Goal: Book appointment/travel/reservation

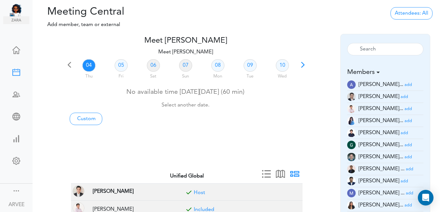
scroll to position [4, 0]
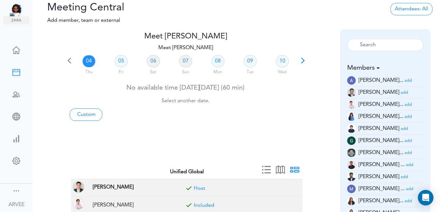
drag, startPoint x: 438, startPoint y: 80, endPoint x: 439, endPoint y: 86, distance: 5.3
click at [439, 86] on div "Meet ARVEE FLORES team->name team->description at client_name" at bounding box center [236, 136] width 407 height 212
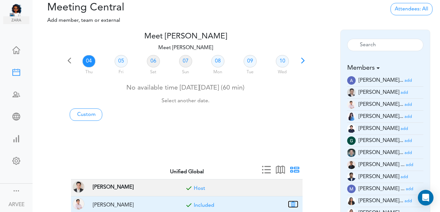
click at [292, 202] on button "button" at bounding box center [293, 204] width 9 height 6
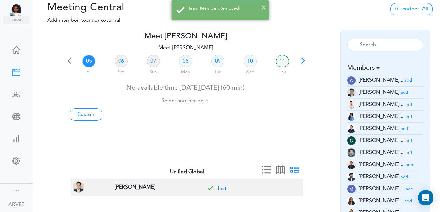
click at [405, 202] on small "add" at bounding box center [408, 201] width 7 height 4
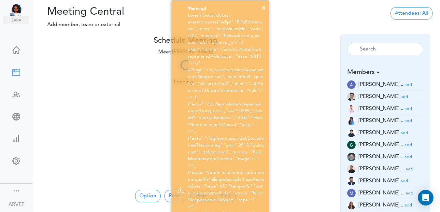
click at [302, 43] on div "× Warning!" at bounding box center [220, 190] width 440 height 380
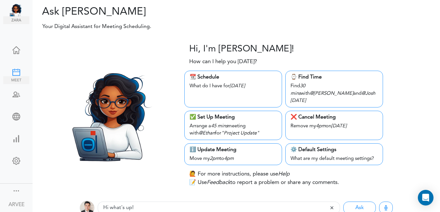
click at [14, 69] on div at bounding box center [16, 71] width 26 height 7
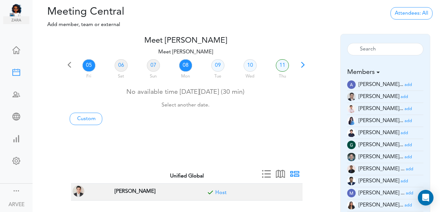
click at [187, 64] on link "08" at bounding box center [185, 65] width 13 height 12
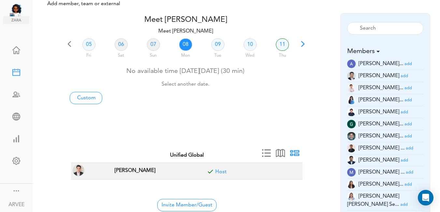
scroll to position [149, 0]
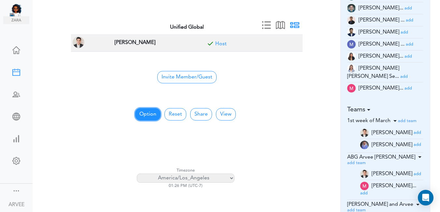
click at [141, 112] on button "Option" at bounding box center [147, 114] width 25 height 12
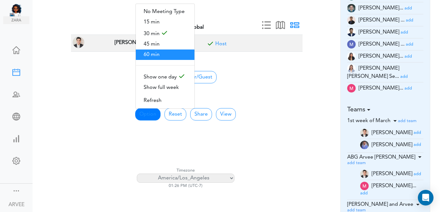
click at [151, 54] on span "60 min" at bounding box center [165, 55] width 59 height 10
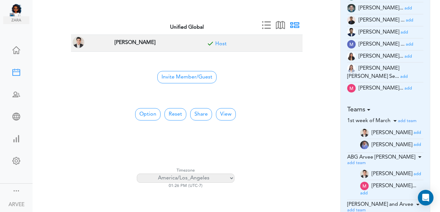
click at [405, 56] on small "add" at bounding box center [408, 56] width 7 height 4
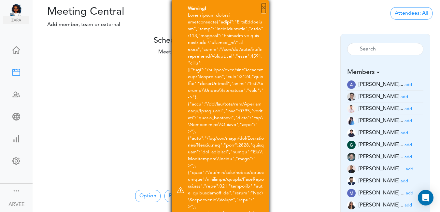
click at [263, 9] on button "×" at bounding box center [264, 8] width 4 height 10
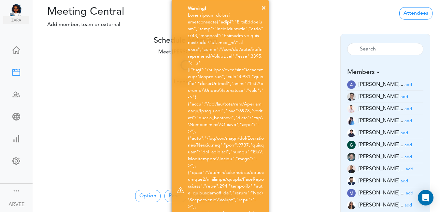
click at [121, 109] on div "× Warning!" at bounding box center [220, 190] width 440 height 380
click at [119, 109] on div "× Warning!" at bounding box center [220, 190] width 440 height 380
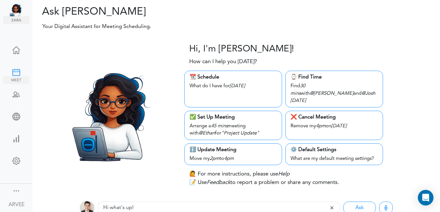
click at [12, 72] on div at bounding box center [16, 71] width 26 height 7
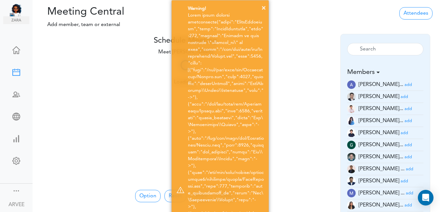
click at [89, 65] on div "× Warning!" at bounding box center [220, 190] width 440 height 380
click at [302, 20] on div "× Warning!" at bounding box center [220, 190] width 440 height 380
click at [303, 20] on div "× Warning!" at bounding box center [220, 190] width 440 height 380
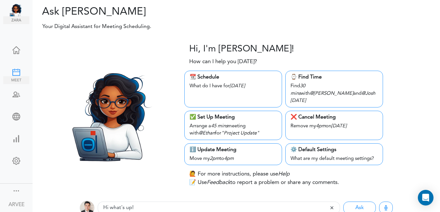
click at [12, 70] on div at bounding box center [16, 71] width 26 height 7
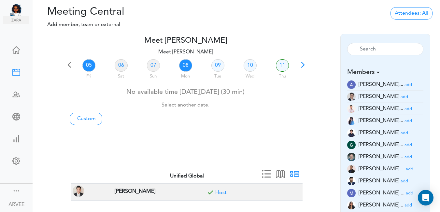
click at [184, 66] on link "08" at bounding box center [185, 65] width 13 height 12
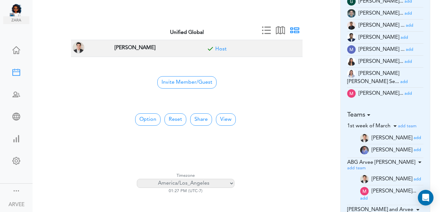
scroll to position [136, 0]
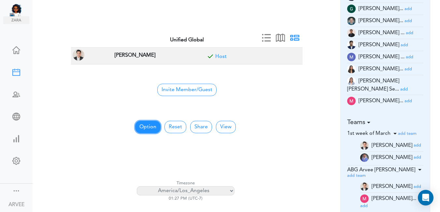
click at [150, 127] on button "Option" at bounding box center [147, 127] width 25 height 12
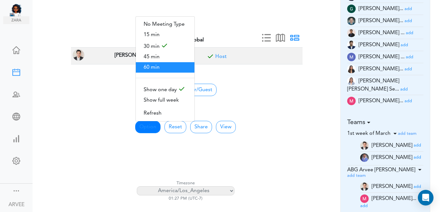
click at [159, 65] on span "60 min" at bounding box center [165, 67] width 59 height 10
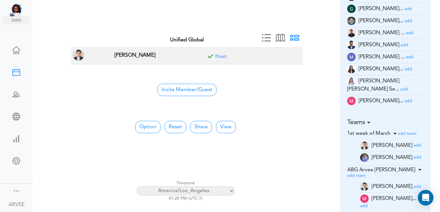
scroll to position [0, 0]
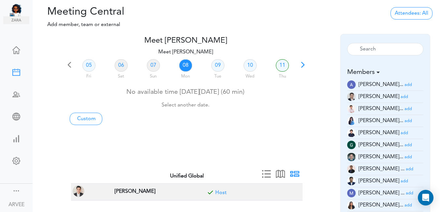
click at [184, 64] on link "08" at bounding box center [185, 65] width 13 height 12
click at [78, 119] on link "Custom" at bounding box center [86, 119] width 33 height 12
type input "Meet [PERSON_NAME]"
type input "[URL][DOMAIN_NAME][SECURITY_DATA]"
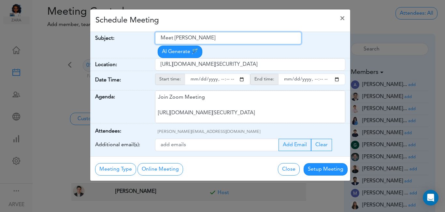
click at [161, 36] on input "Meet [PERSON_NAME]" at bounding box center [228, 38] width 146 height 12
click at [186, 36] on input "Meet [PERSON_NAME]" at bounding box center [228, 38] width 146 height 12
drag, startPoint x: 206, startPoint y: 37, endPoint x: 215, endPoint y: 38, distance: 9.8
click at [215, 38] on input "Meet [PERSON_NAME]" at bounding box center [228, 38] width 146 height 12
drag, startPoint x: 226, startPoint y: 40, endPoint x: 146, endPoint y: 34, distance: 80.4
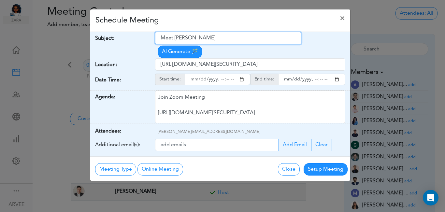
click at [225, 40] on input "Meet [PERSON_NAME]" at bounding box center [228, 38] width 146 height 12
click at [161, 37] on input "Meet [PERSON_NAME]" at bounding box center [228, 38] width 146 height 12
drag, startPoint x: 161, startPoint y: 37, endPoint x: 171, endPoint y: 36, distance: 9.5
click at [169, 36] on input "Meet [PERSON_NAME]" at bounding box center [228, 38] width 146 height 12
click at [181, 37] on input "Meet [PERSON_NAME]" at bounding box center [228, 38] width 146 height 12
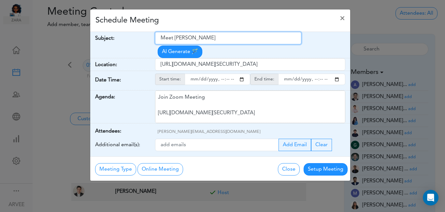
drag, startPoint x: 195, startPoint y: 38, endPoint x: 207, endPoint y: 39, distance: 11.8
click at [202, 39] on input "Meet [PERSON_NAME]" at bounding box center [228, 38] width 146 height 12
drag, startPoint x: 207, startPoint y: 39, endPoint x: 213, endPoint y: 40, distance: 6.2
click at [209, 40] on input "Meet [PERSON_NAME]" at bounding box center [228, 38] width 146 height 12
click at [214, 40] on input "Meet [PERSON_NAME]" at bounding box center [228, 38] width 146 height 12
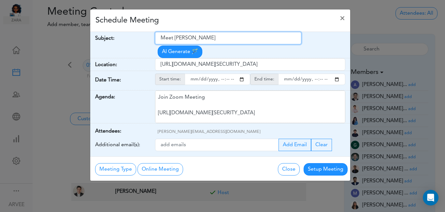
click at [163, 38] on input "Meet [PERSON_NAME]" at bounding box center [228, 38] width 146 height 12
drag, startPoint x: 163, startPoint y: 38, endPoint x: 211, endPoint y: 40, distance: 48.5
click at [211, 40] on input "Meet [PERSON_NAME]" at bounding box center [228, 38] width 146 height 12
paste input "SUBJECT: Tax Planning Discussion - [PERSON_NAME]"
click at [186, 38] on input "SUBJECT: Tax Planning Discussion - [PERSON_NAME]" at bounding box center [228, 38] width 146 height 12
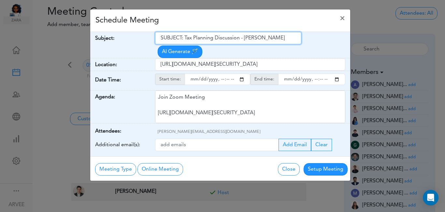
click at [184, 38] on input "SUBJECT: Tax Planning Discussion - [PERSON_NAME]" at bounding box center [228, 38] width 146 height 12
drag, startPoint x: 184, startPoint y: 38, endPoint x: 201, endPoint y: 36, distance: 17.2
click at [185, 38] on input "SUBJECT: Tax Planning Discussion - [PERSON_NAME]" at bounding box center [228, 38] width 146 height 12
click at [187, 40] on input "SUBJECT: Tax Planning Discussion - [PERSON_NAME]" at bounding box center [228, 38] width 146 height 12
click at [184, 37] on input "SUBJECT: Tax Planning Discussion - [PERSON_NAME]" at bounding box center [228, 38] width 146 height 12
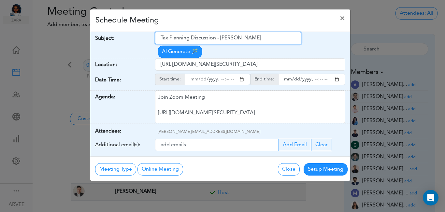
type input "Tax Planning Discussion - [PERSON_NAME]"
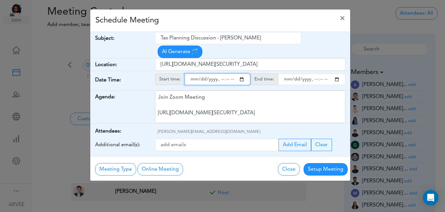
click at [242, 74] on input "starttime" at bounding box center [217, 79] width 65 height 11
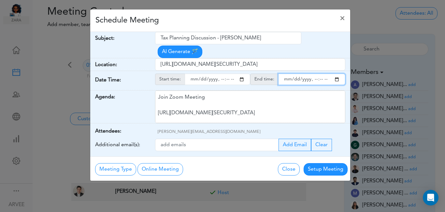
type input "[DATE]T18:28"
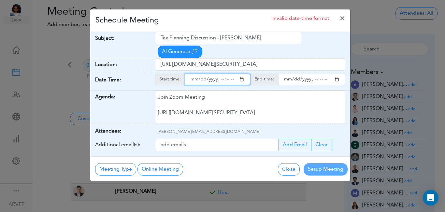
click at [336, 74] on input "endtime" at bounding box center [311, 79] width 67 height 11
type input "[DATE]T19:28"
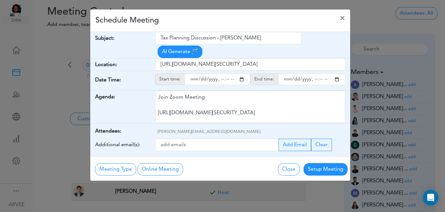
click at [234, 26] on div "Schedule Meeting ×" at bounding box center [220, 20] width 260 height 22
click at [227, 74] on input "starttime" at bounding box center [217, 79] width 65 height 11
type input "[DATE]T18:00"
click at [320, 74] on input "endtime" at bounding box center [311, 79] width 67 height 11
type input "[DATE]T19:00"
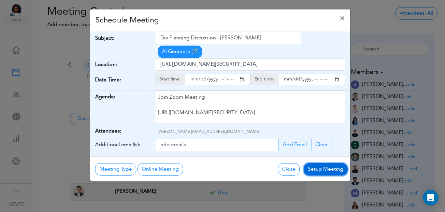
click at [322, 163] on button "Setup Meeting" at bounding box center [326, 169] width 44 height 12
